Goal: Task Accomplishment & Management: Use online tool/utility

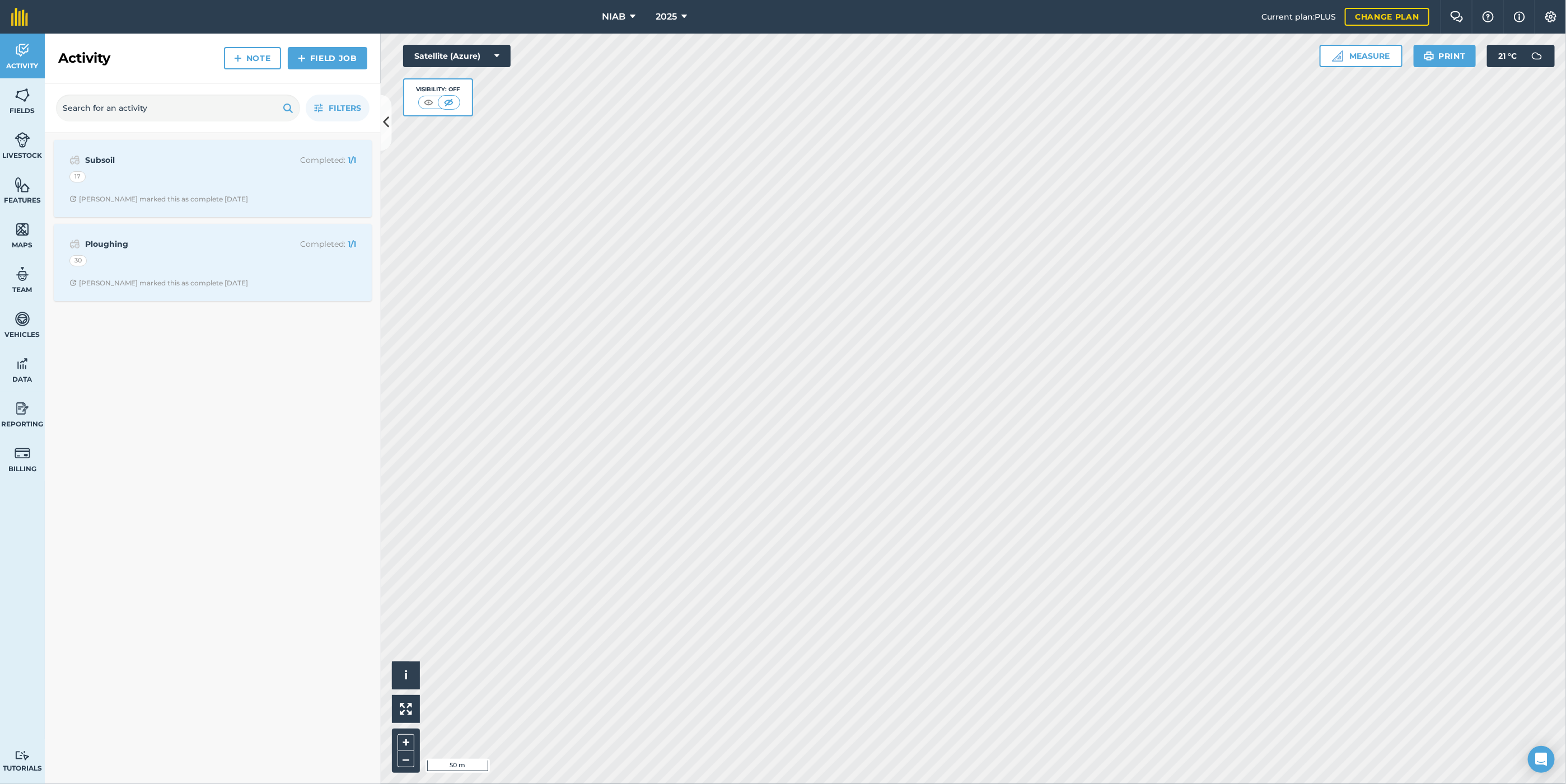
click at [694, 12] on div "2025" at bounding box center [671, 17] width 62 height 34
click at [682, 12] on icon at bounding box center [685, 17] width 6 height 13
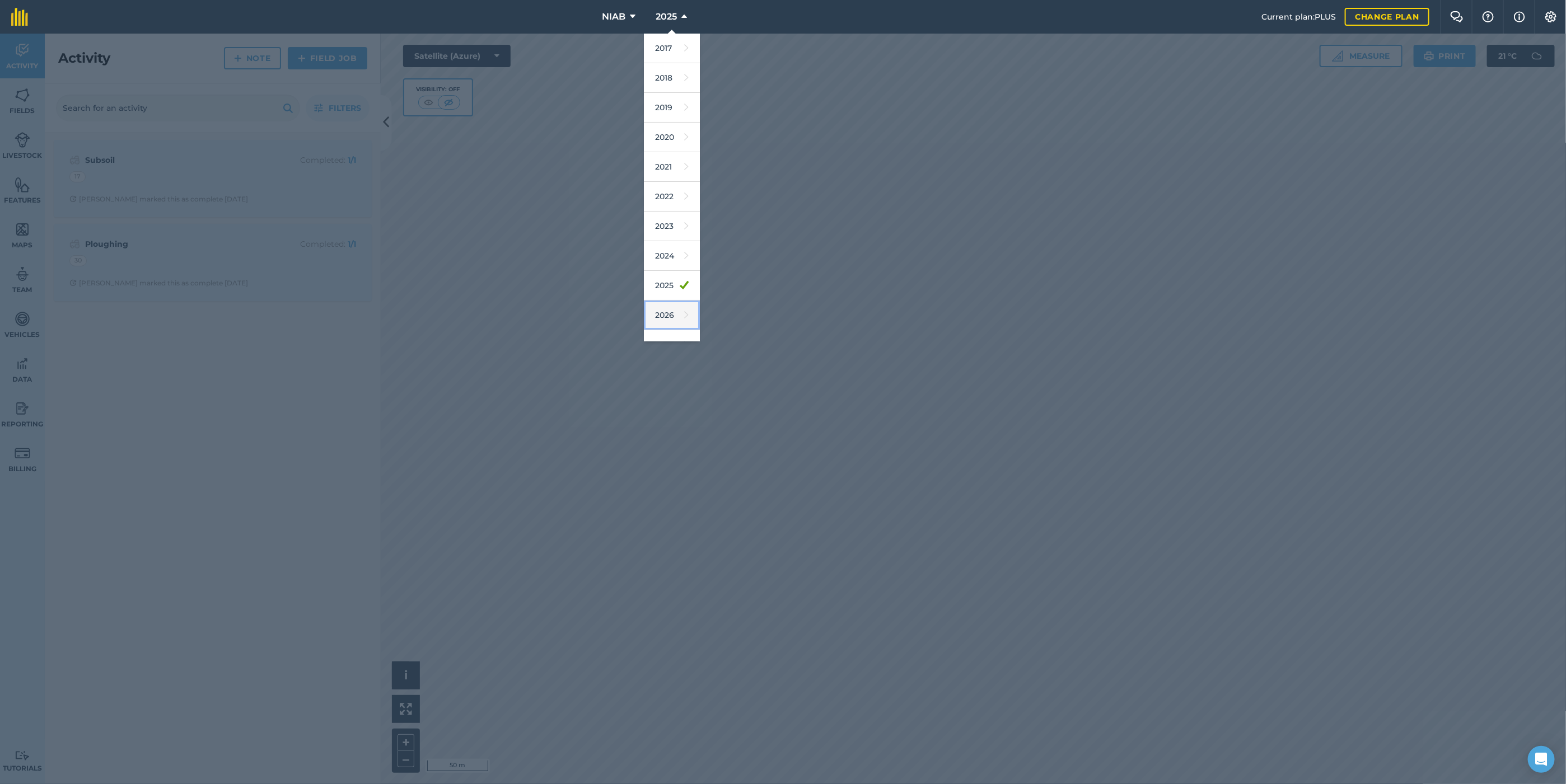
click at [665, 312] on link "2026" at bounding box center [672, 315] width 56 height 29
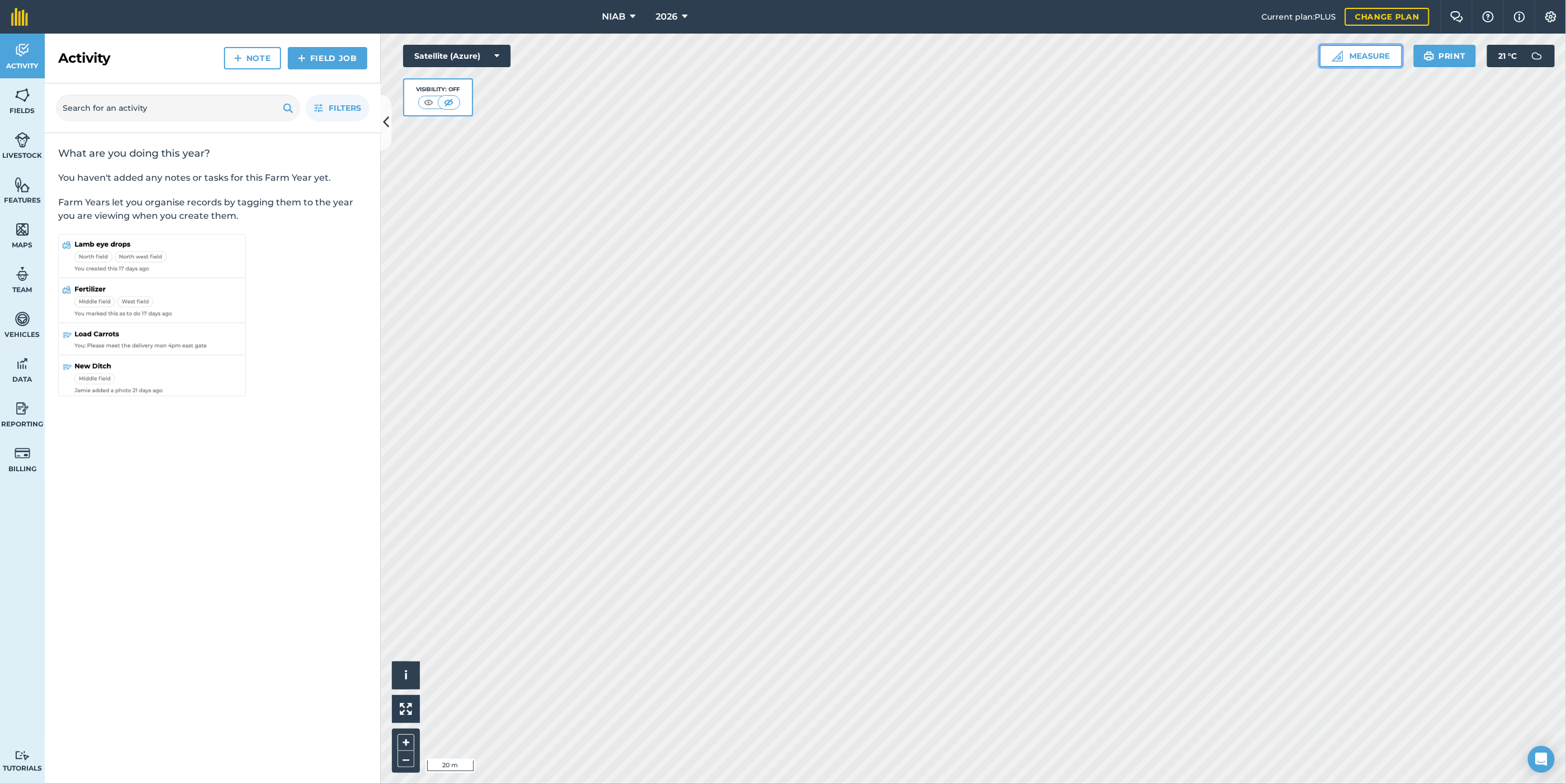
click at [937, 51] on button "Measure" at bounding box center [1361, 56] width 83 height 23
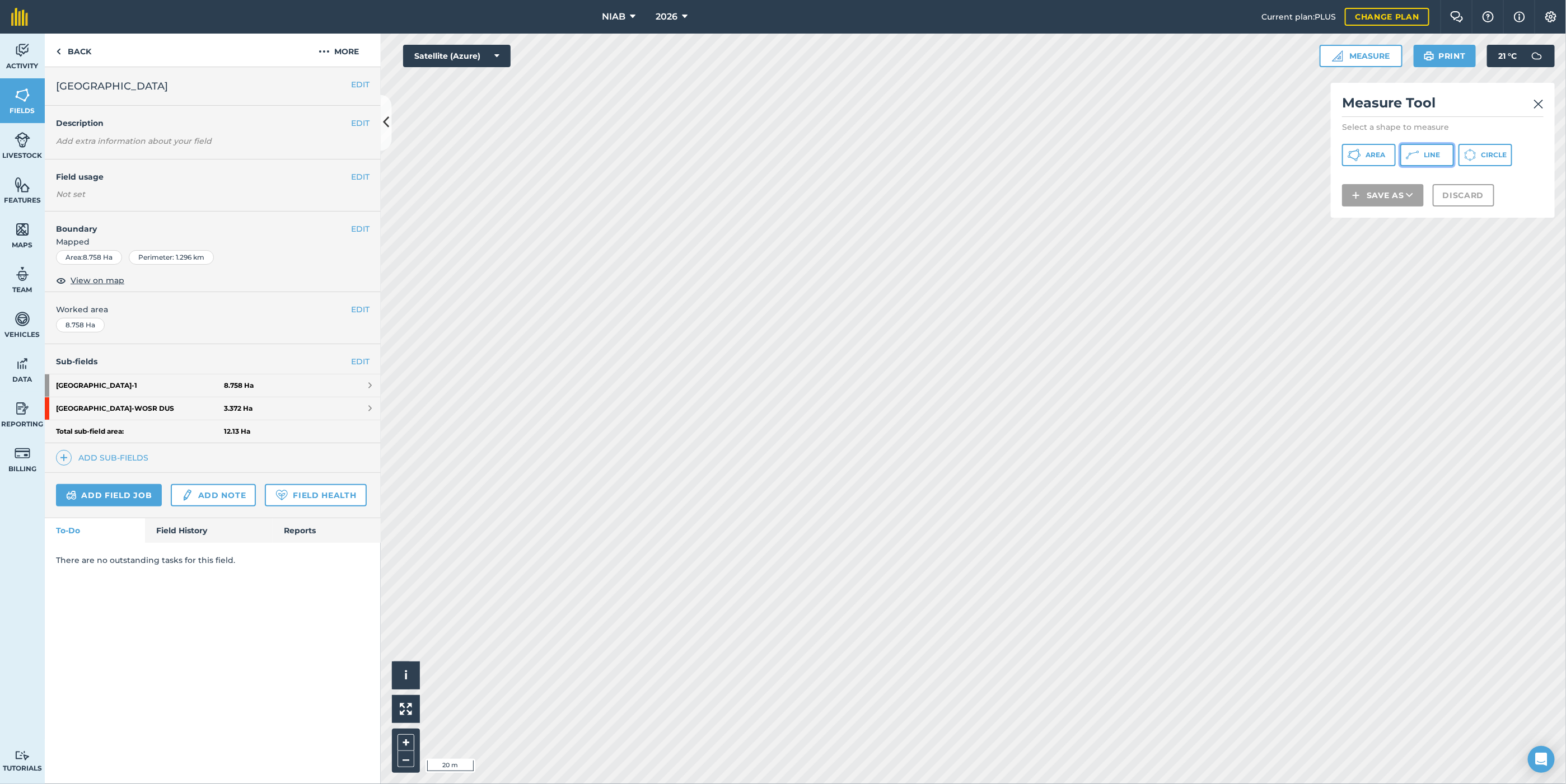
click at [937, 153] on span "Line" at bounding box center [1432, 155] width 16 height 9
click at [937, 103] on img at bounding box center [1538, 104] width 10 height 13
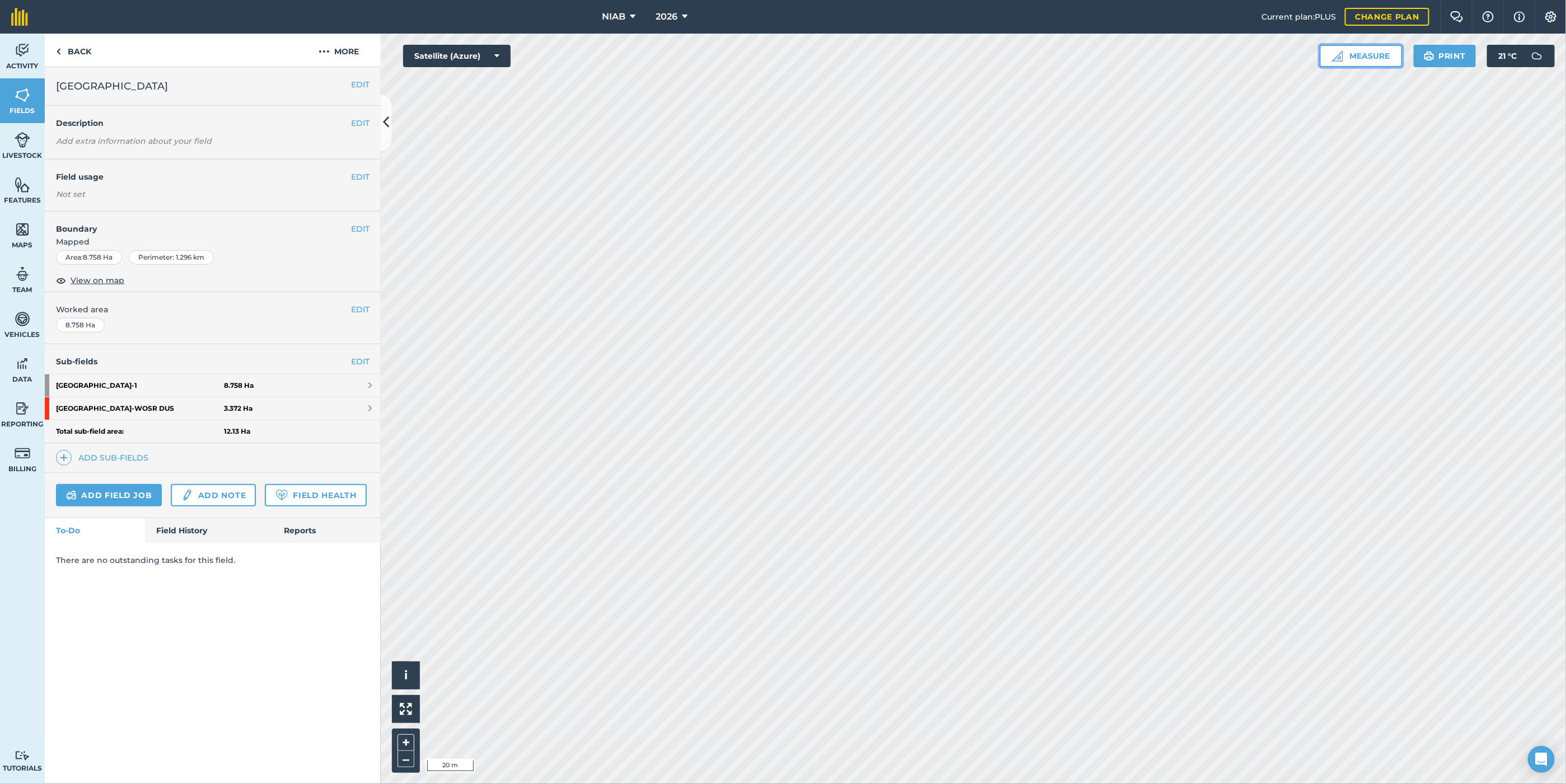
click at [937, 53] on button "Measure" at bounding box center [1361, 56] width 83 height 23
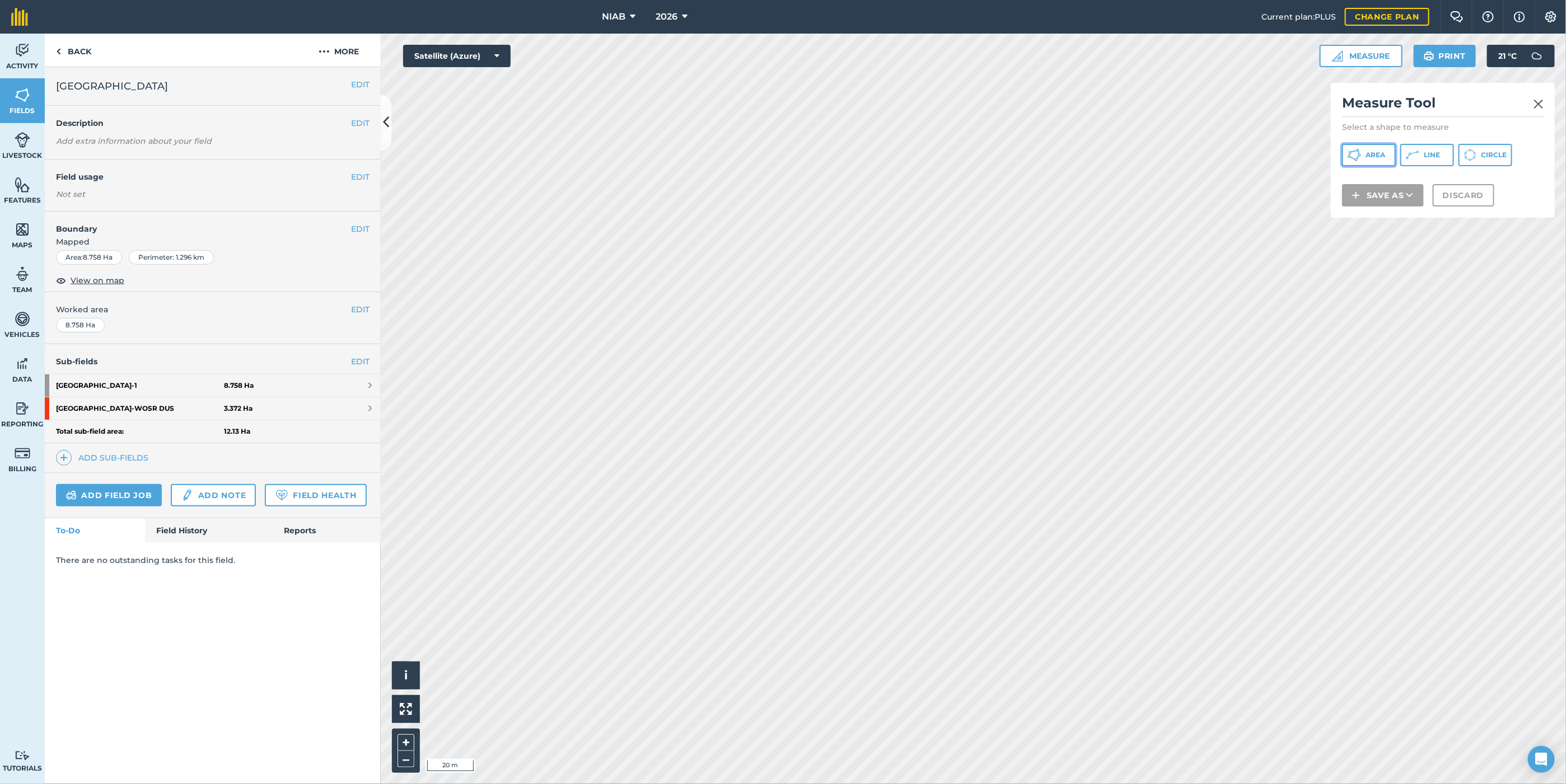
click at [937, 157] on span "Area" at bounding box center [1375, 155] width 20 height 9
click at [937, 210] on button "Save as" at bounding box center [1382, 210] width 81 height 23
click at [937, 233] on link "Field" at bounding box center [1383, 235] width 78 height 25
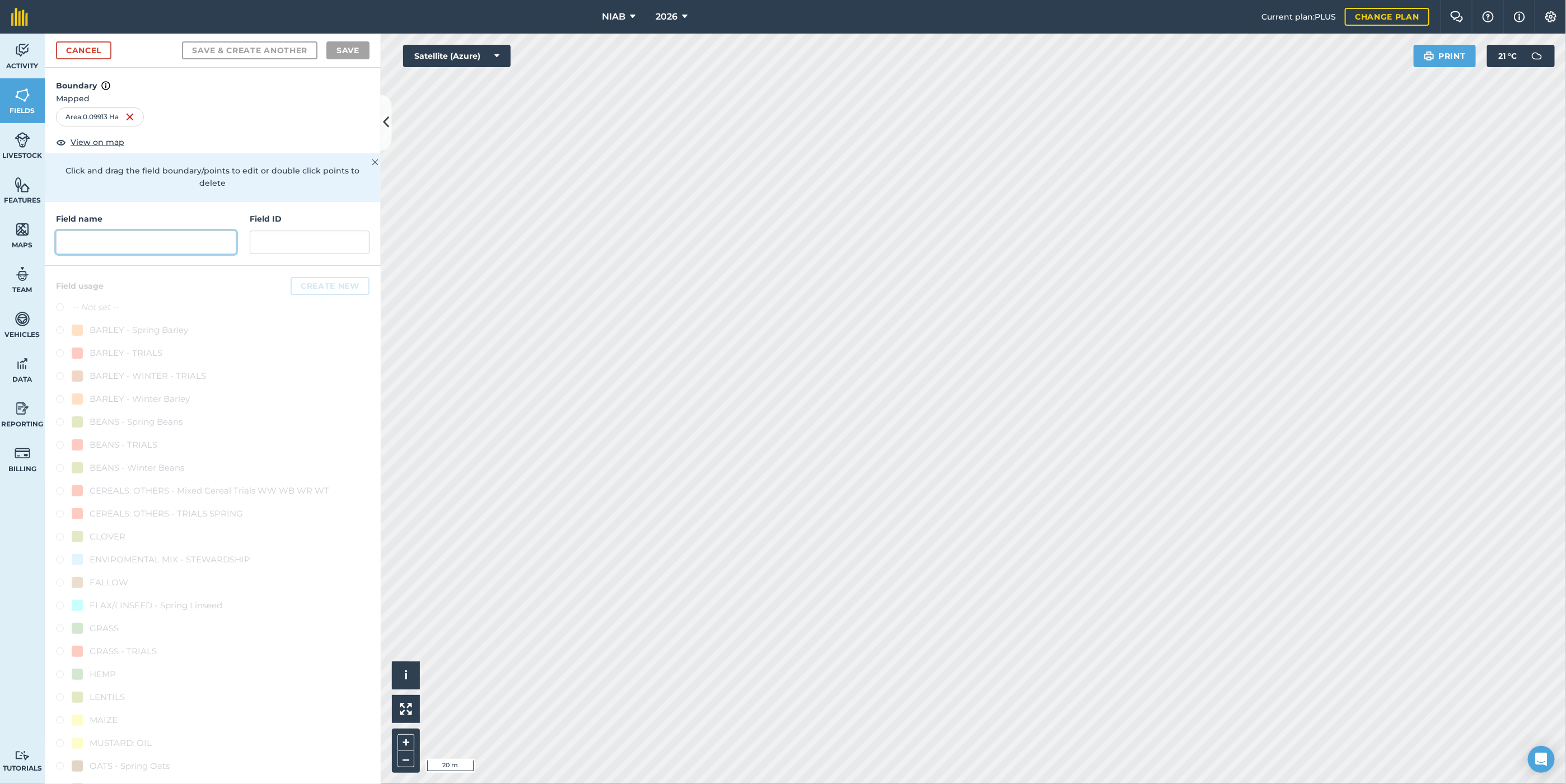
click at [126, 241] on input "text" at bounding box center [146, 242] width 180 height 23
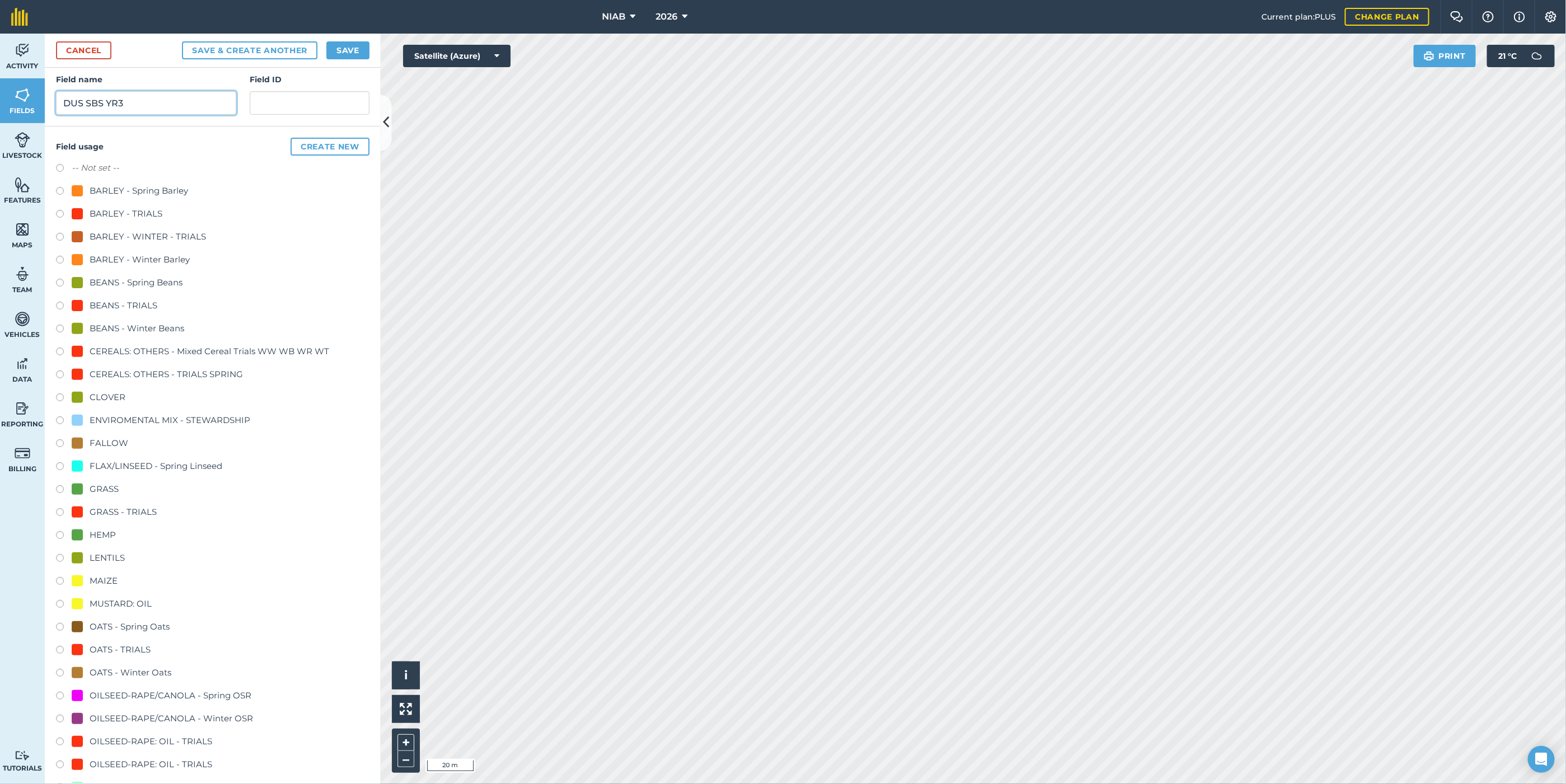
scroll to position [336, 0]
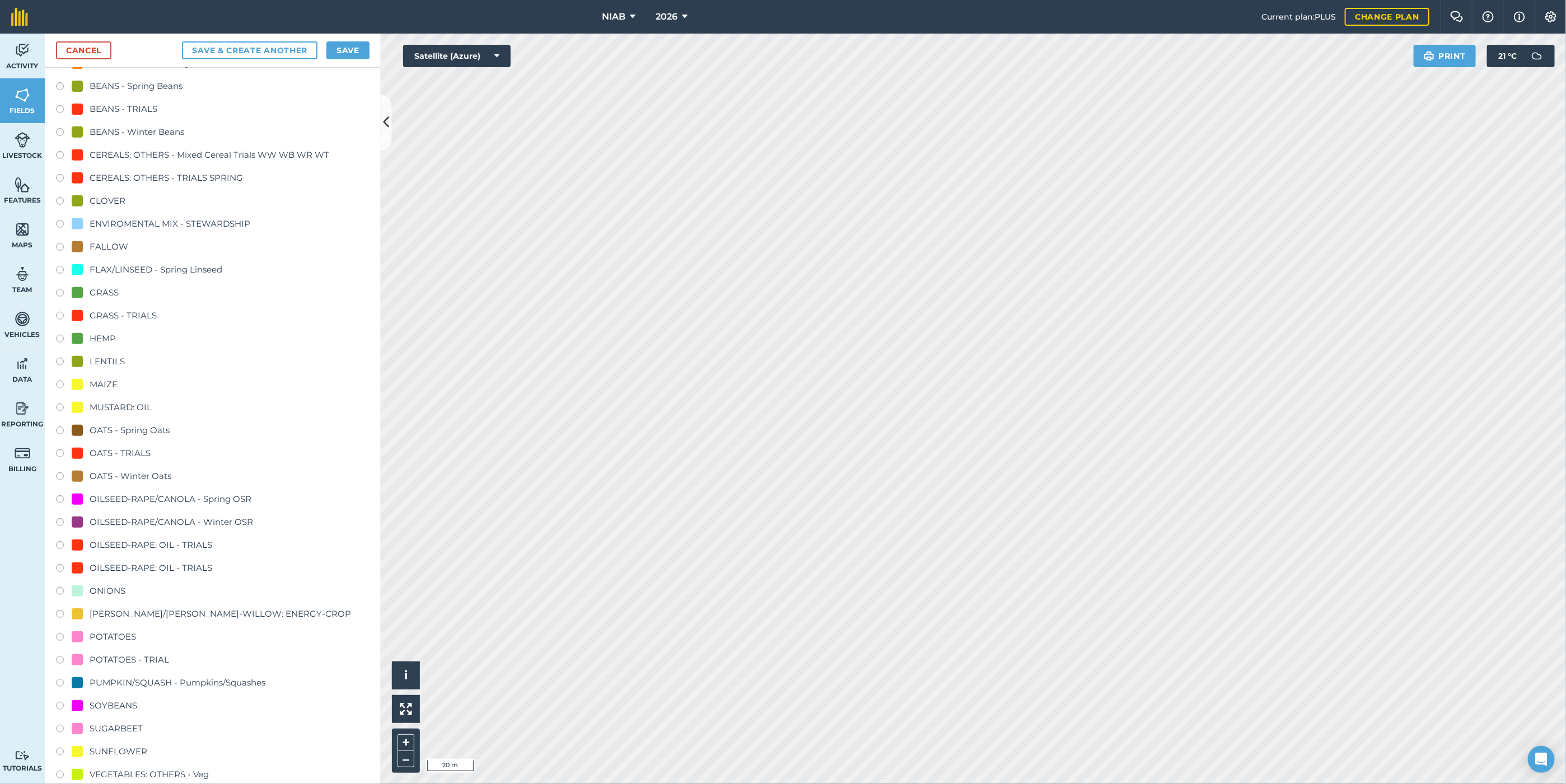
type input "DUS SBS YR3"
click at [124, 515] on div "OILSEED-RAPE: OIL - TRIALS" at bounding box center [150, 568] width 122 height 13
drag, startPoint x: 124, startPoint y: 566, endPoint x: 59, endPoint y: 551, distance: 66.7
click at [59, 515] on label at bounding box center [63, 546] width 15 height 11
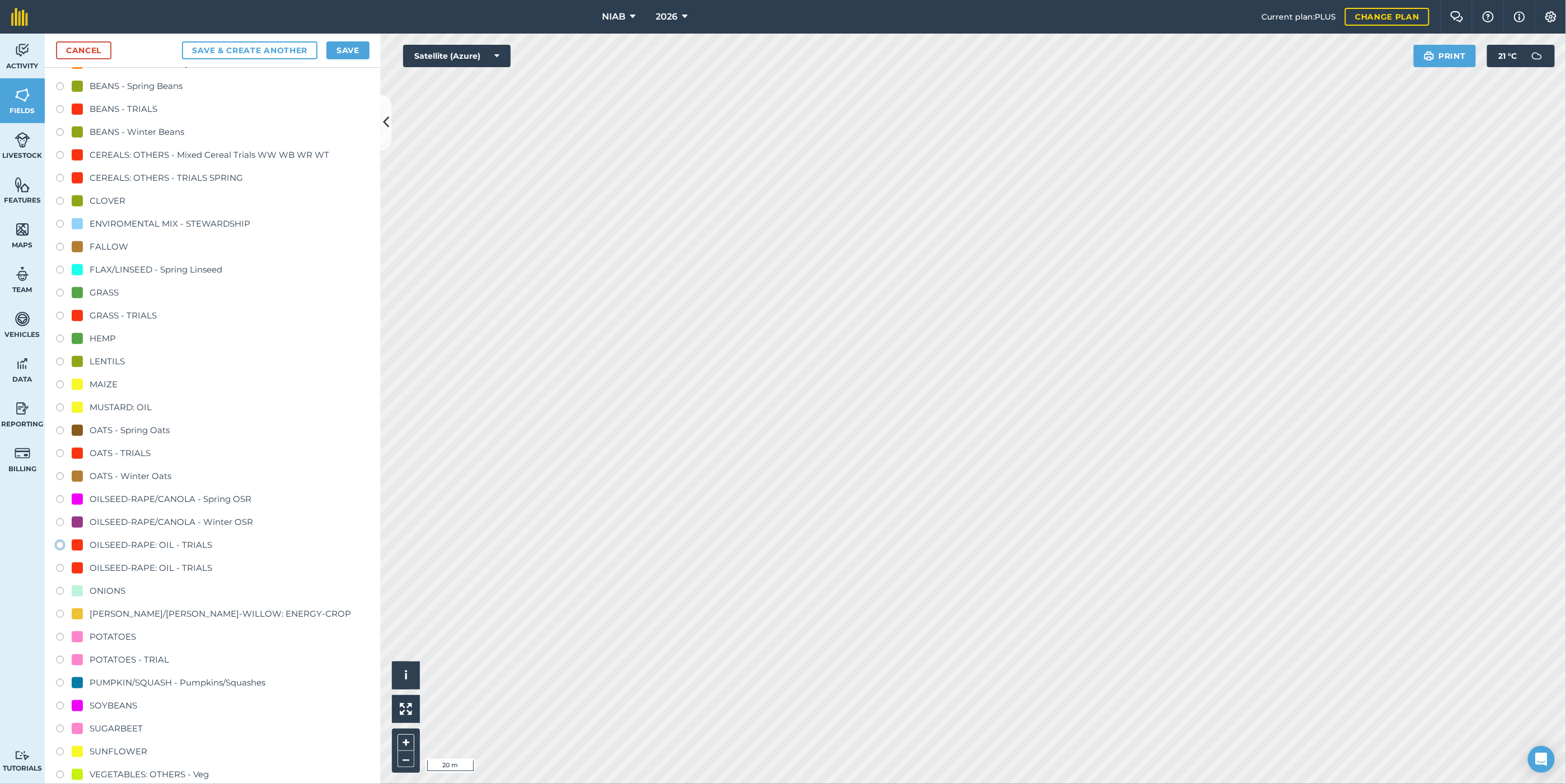
radio input "true"
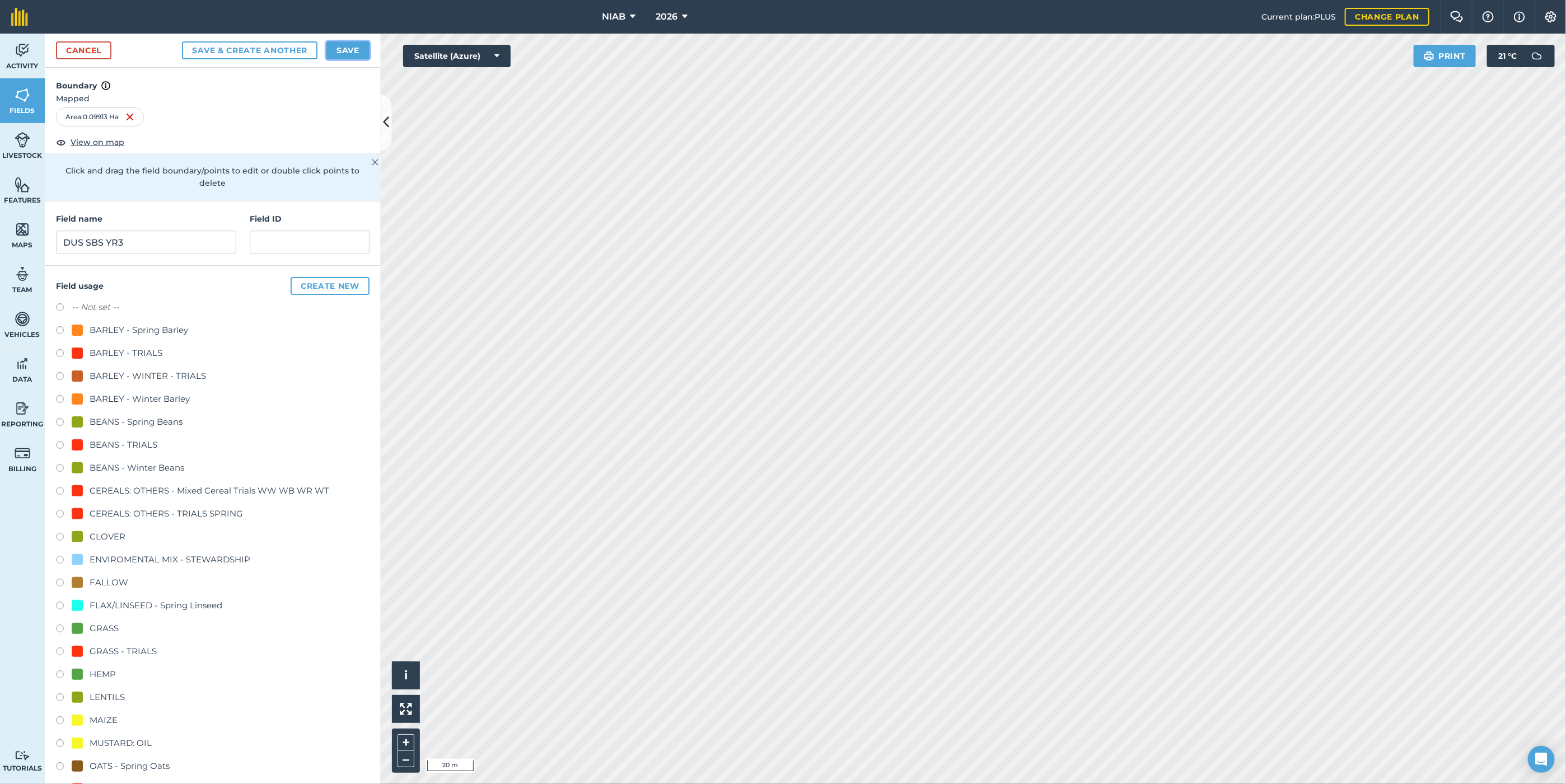
click at [346, 46] on button "Save" at bounding box center [348, 50] width 43 height 18
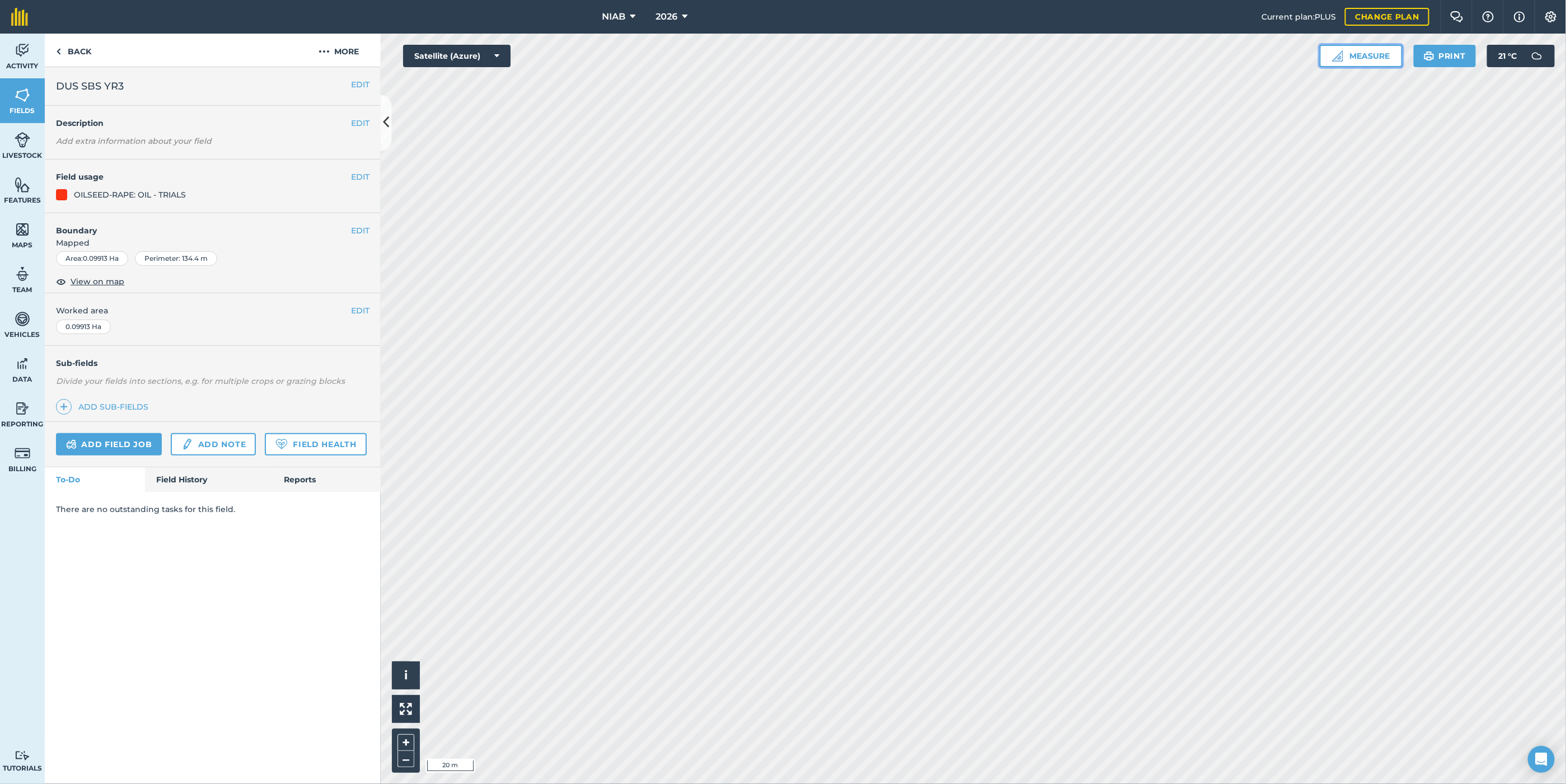
click at [937, 47] on button "Measure" at bounding box center [1361, 56] width 83 height 23
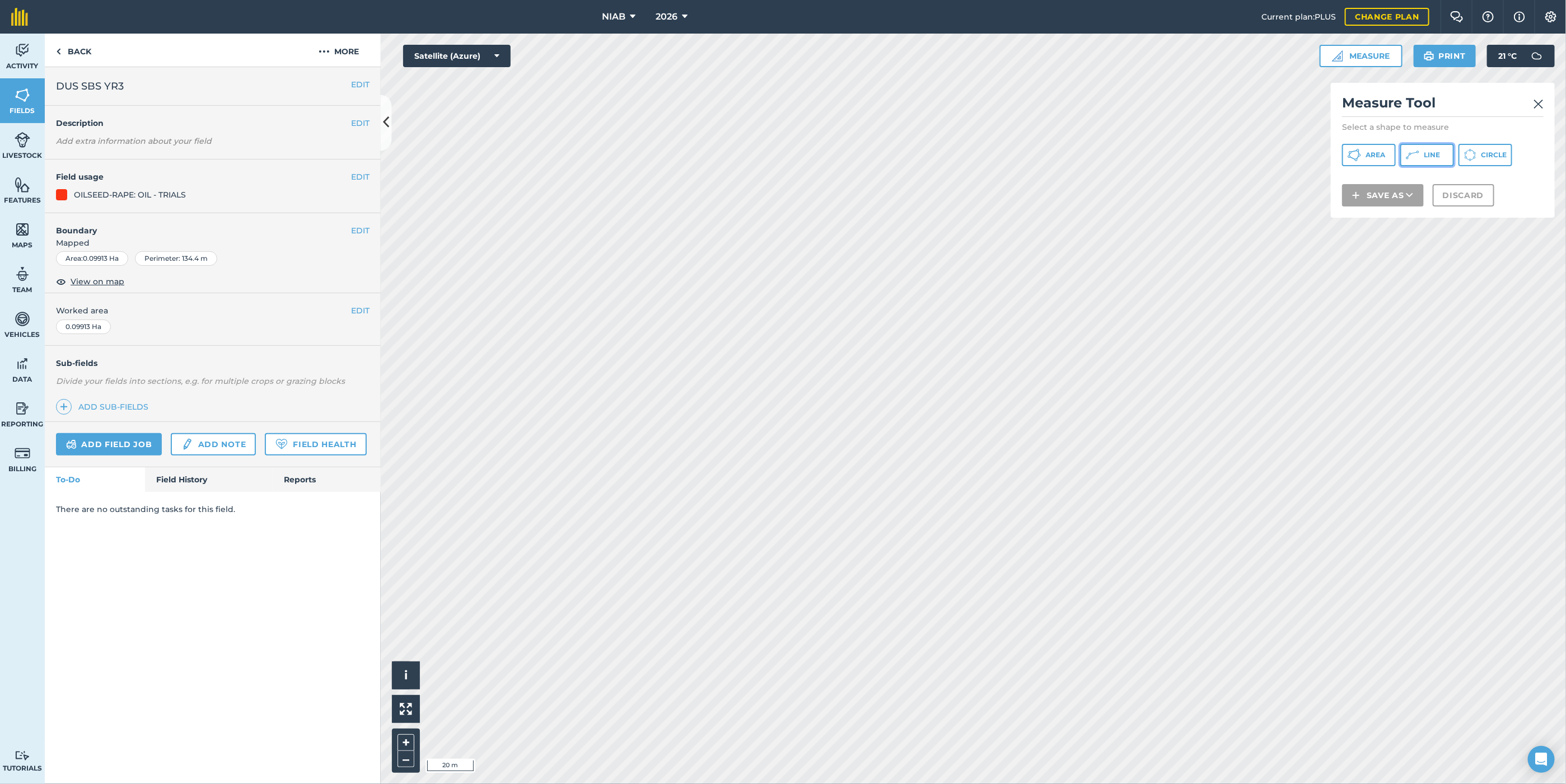
click at [937, 155] on button "Line" at bounding box center [1427, 155] width 54 height 23
click at [937, 104] on img at bounding box center [1538, 104] width 10 height 13
